Goal: Complete application form

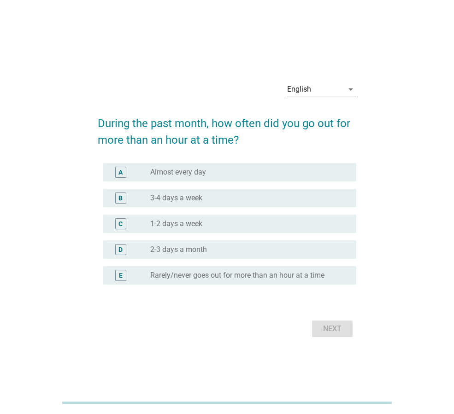
click at [327, 92] on div "English" at bounding box center [315, 89] width 56 height 15
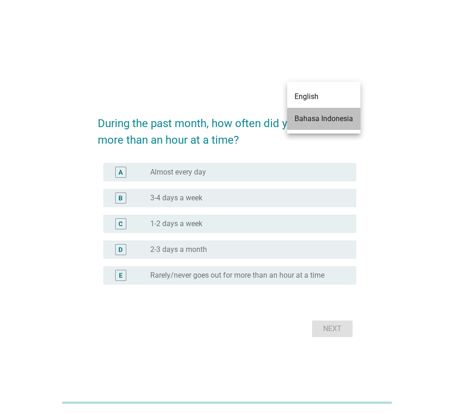
click at [325, 114] on div "Bahasa Indonesia" at bounding box center [323, 118] width 58 height 11
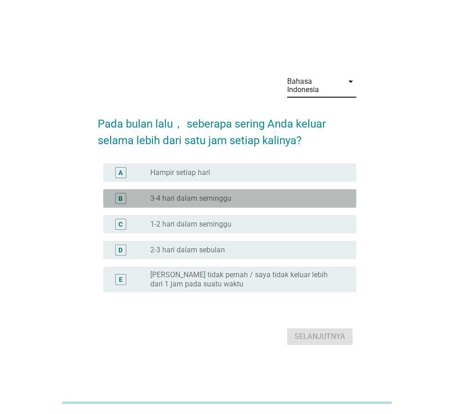
click at [238, 196] on div "radio_button_unchecked 3-4 hari dalam seminggu" at bounding box center [245, 198] width 191 height 9
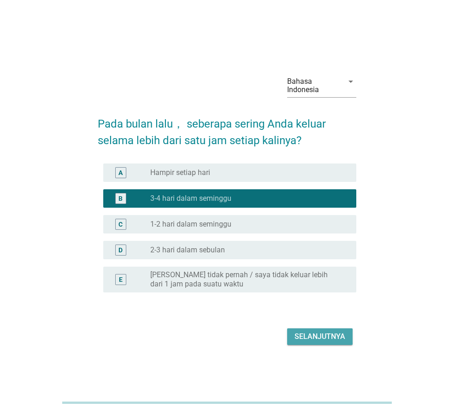
click at [322, 340] on div "Selanjutnya" at bounding box center [319, 336] width 51 height 11
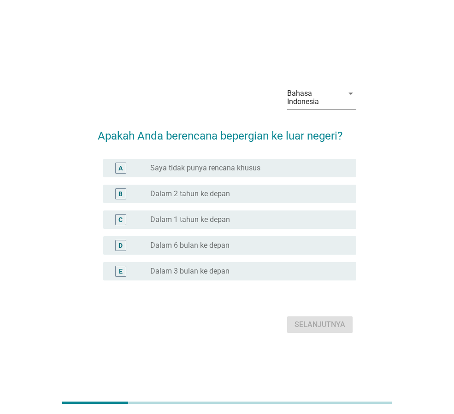
click at [227, 217] on label "Dalam 1 tahun ke depan" at bounding box center [190, 219] width 80 height 9
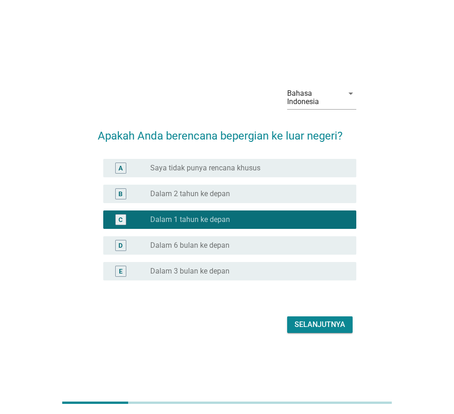
click at [325, 333] on button "Selanjutnya" at bounding box center [319, 324] width 65 height 17
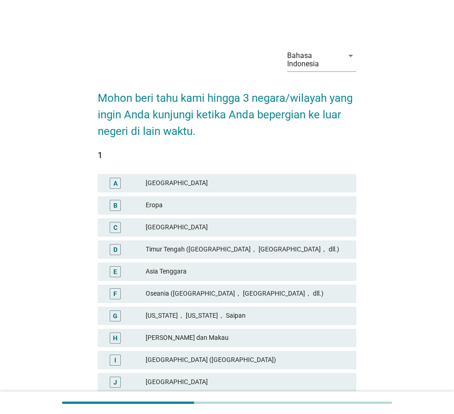
click at [209, 248] on div "Timur Tengah ([GEOGRAPHIC_DATA]， [GEOGRAPHIC_DATA]， dll.)" at bounding box center [247, 249] width 203 height 11
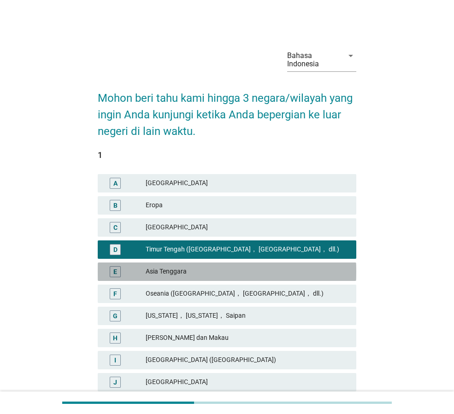
click at [210, 269] on div "Asia Tenggara" at bounding box center [247, 271] width 203 height 11
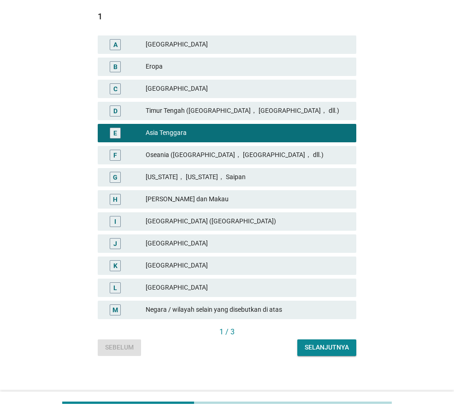
scroll to position [144, 0]
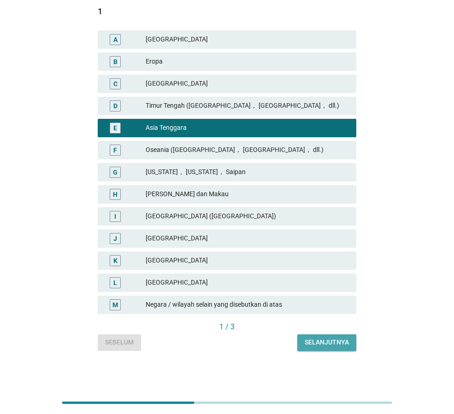
click at [309, 343] on div "Selanjutnya" at bounding box center [326, 343] width 44 height 10
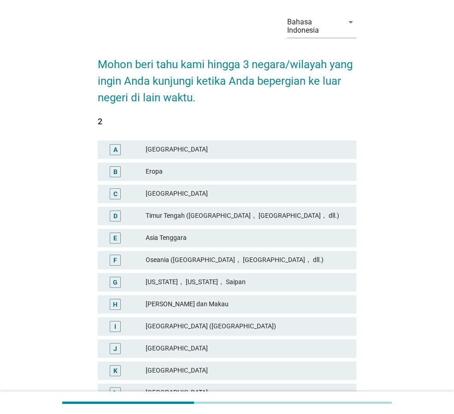
scroll to position [92, 0]
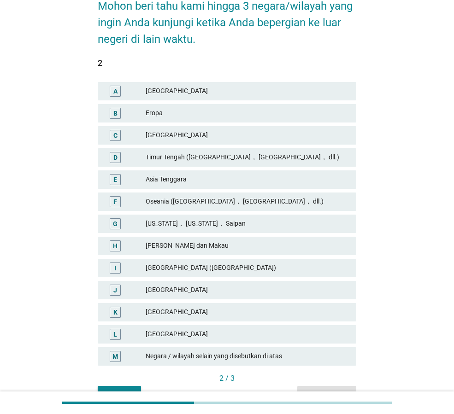
click at [186, 315] on div "[GEOGRAPHIC_DATA]" at bounding box center [247, 312] width 203 height 11
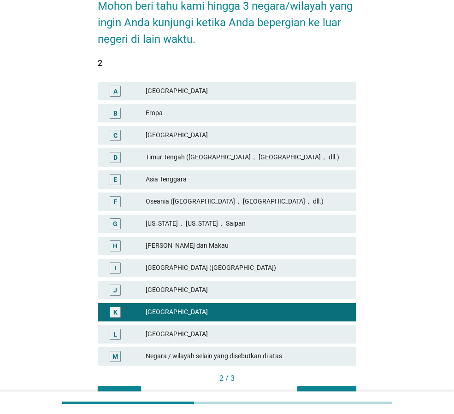
scroll to position [144, 0]
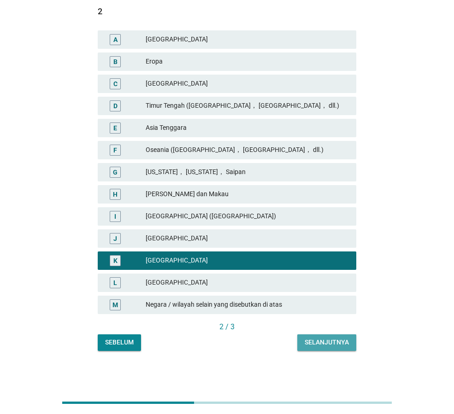
click at [327, 345] on div "Selanjutnya" at bounding box center [326, 343] width 44 height 10
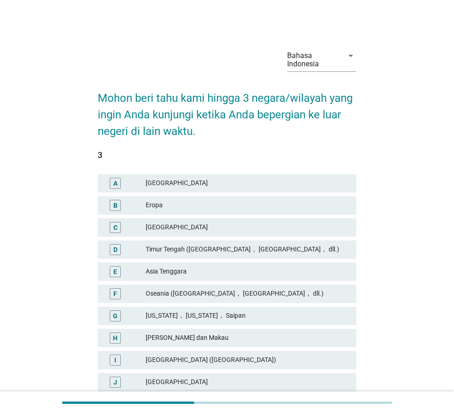
click at [227, 335] on div "[PERSON_NAME] dan Makau" at bounding box center [247, 338] width 203 height 11
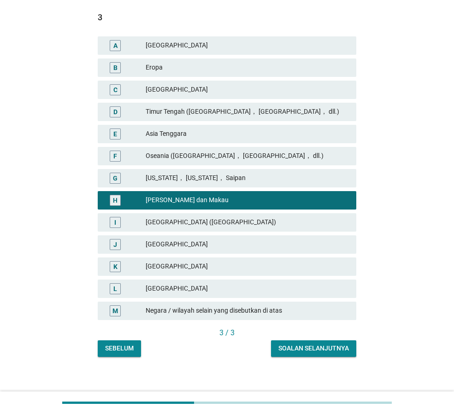
scroll to position [138, 0]
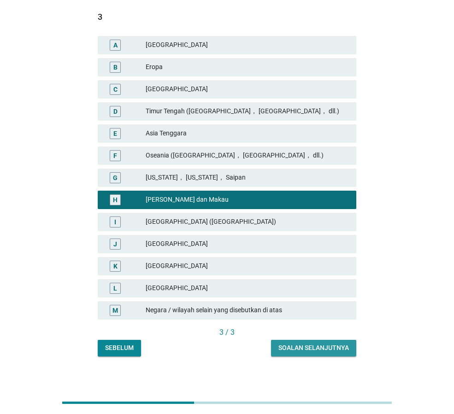
click at [302, 343] on button "Soalan selanjutnya" at bounding box center [313, 348] width 85 height 17
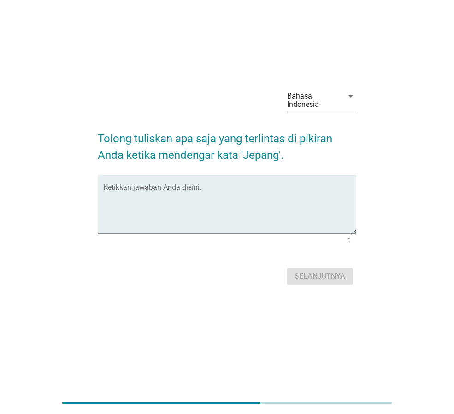
scroll to position [0, 0]
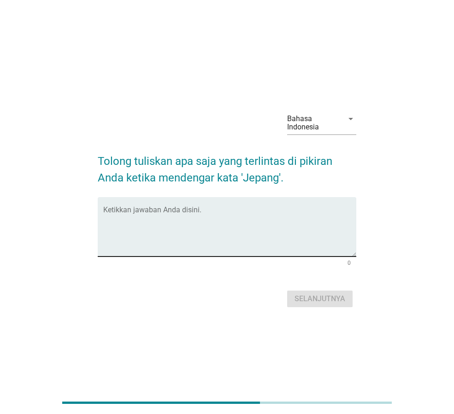
click at [282, 242] on textarea "Ketikkan jawaban Anda disini." at bounding box center [229, 232] width 253 height 48
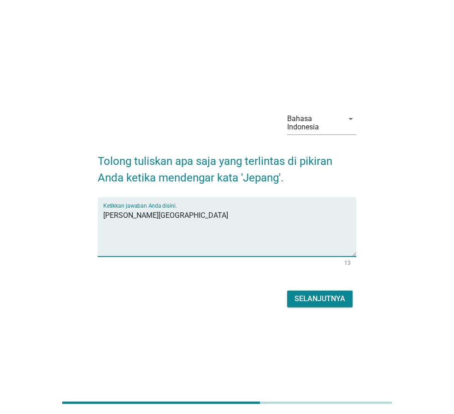
type textarea "[PERSON_NAME][GEOGRAPHIC_DATA]"
click at [316, 302] on div "Selanjutnya" at bounding box center [319, 298] width 51 height 11
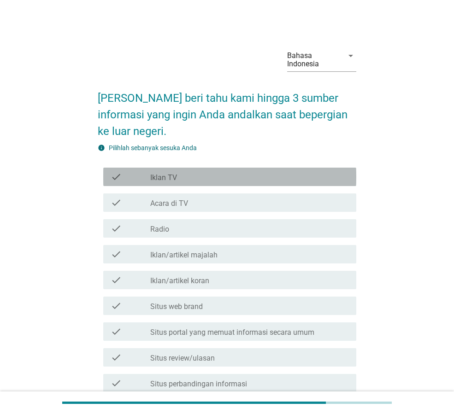
click at [140, 178] on div "check" at bounding box center [131, 176] width 40 height 11
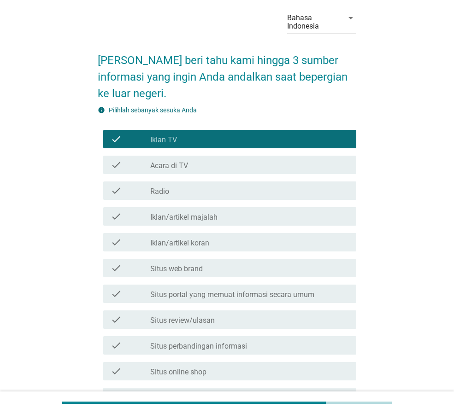
scroll to position [92, 0]
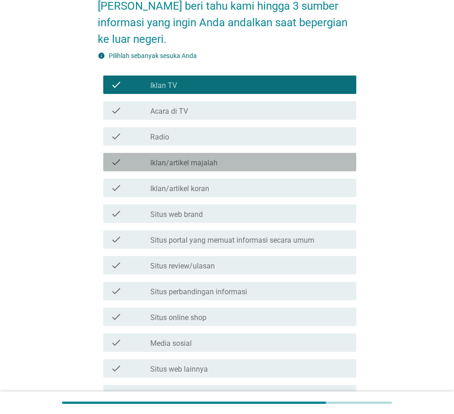
click at [196, 159] on label "Iklan/artikel majalah" at bounding box center [183, 162] width 67 height 9
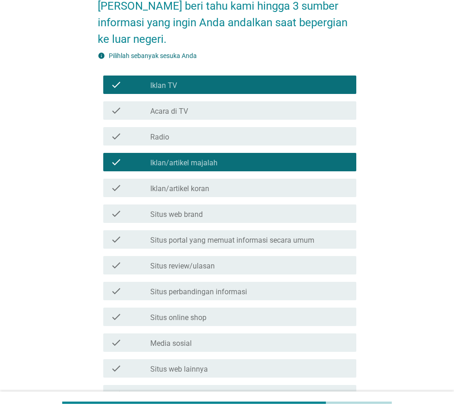
click at [213, 240] on label "Situs portal yang memuat informasi secara umum" at bounding box center [232, 240] width 164 height 9
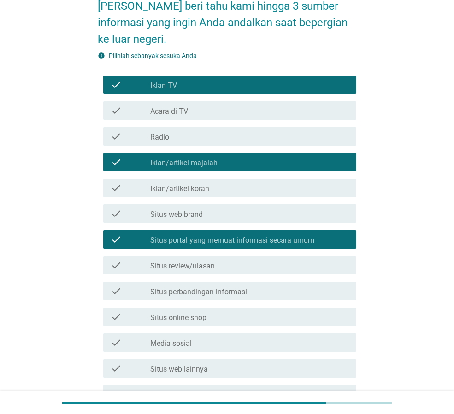
click at [199, 263] on label "Situs review/ulasan" at bounding box center [182, 266] width 64 height 9
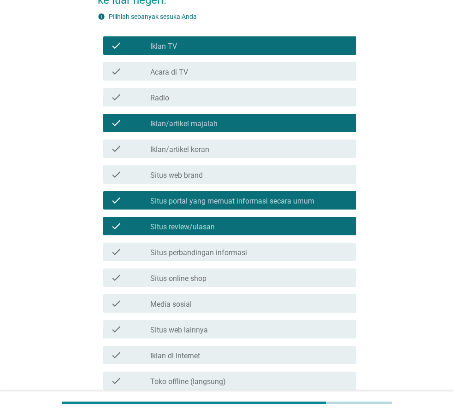
scroll to position [184, 0]
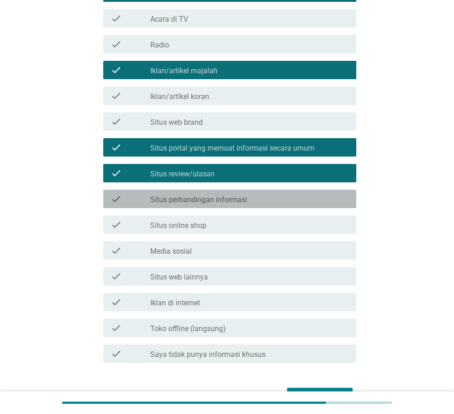
click at [225, 202] on label "Situs perbandingan informasi" at bounding box center [198, 199] width 97 height 9
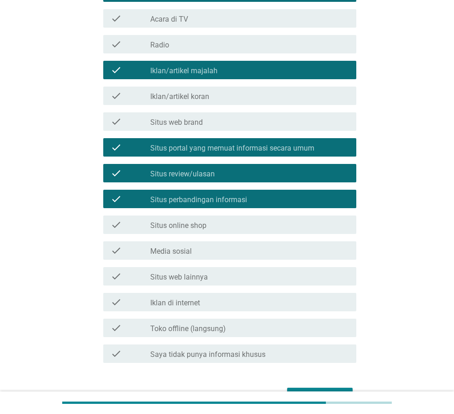
click at [211, 247] on div "check_box_outline_blank Media sosial" at bounding box center [249, 250] width 198 height 11
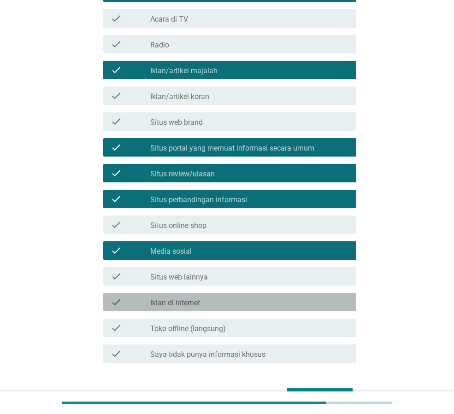
click at [204, 303] on div "check_box_outline_blank Iklan di internet" at bounding box center [249, 302] width 198 height 11
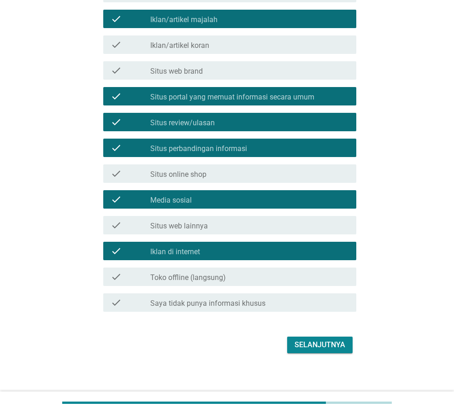
scroll to position [240, 0]
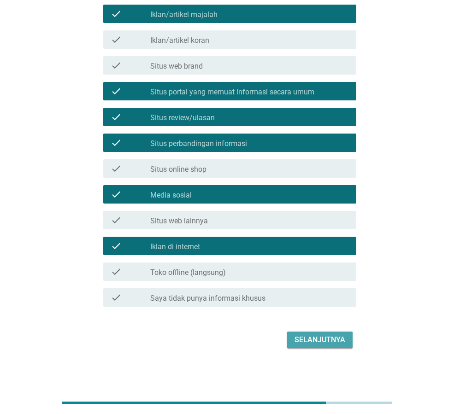
click at [335, 339] on div "Selanjutnya" at bounding box center [319, 339] width 51 height 11
